Goal: Navigation & Orientation: Find specific page/section

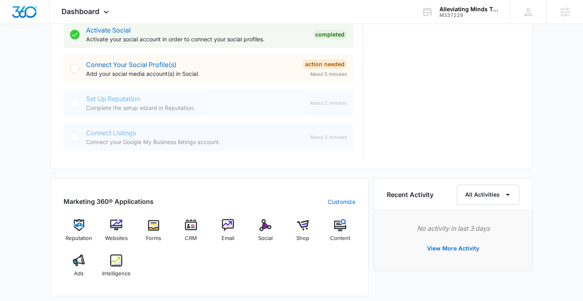
scroll to position [360, 0]
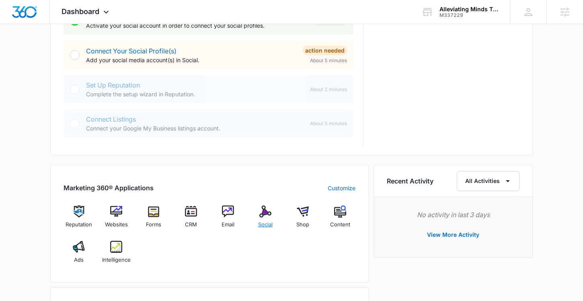
click at [261, 217] on img at bounding box center [265, 212] width 12 height 12
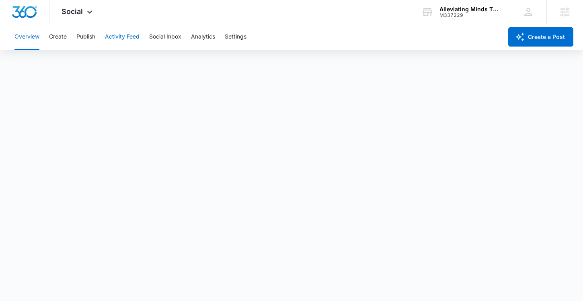
click at [119, 34] on button "Activity Feed" at bounding box center [122, 37] width 35 height 26
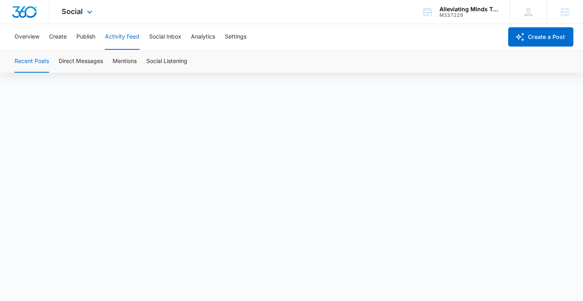
click at [35, 12] on img "Dashboard" at bounding box center [25, 12] width 26 height 12
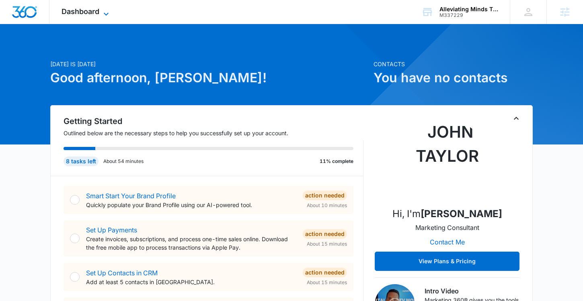
click at [99, 14] on span "Dashboard" at bounding box center [80, 11] width 38 height 8
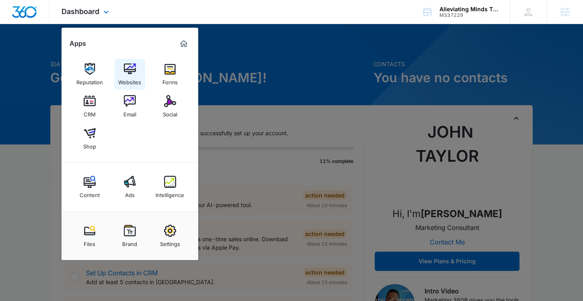
click at [130, 89] on link "Websites" at bounding box center [130, 74] width 31 height 31
